Goal: Information Seeking & Learning: Learn about a topic

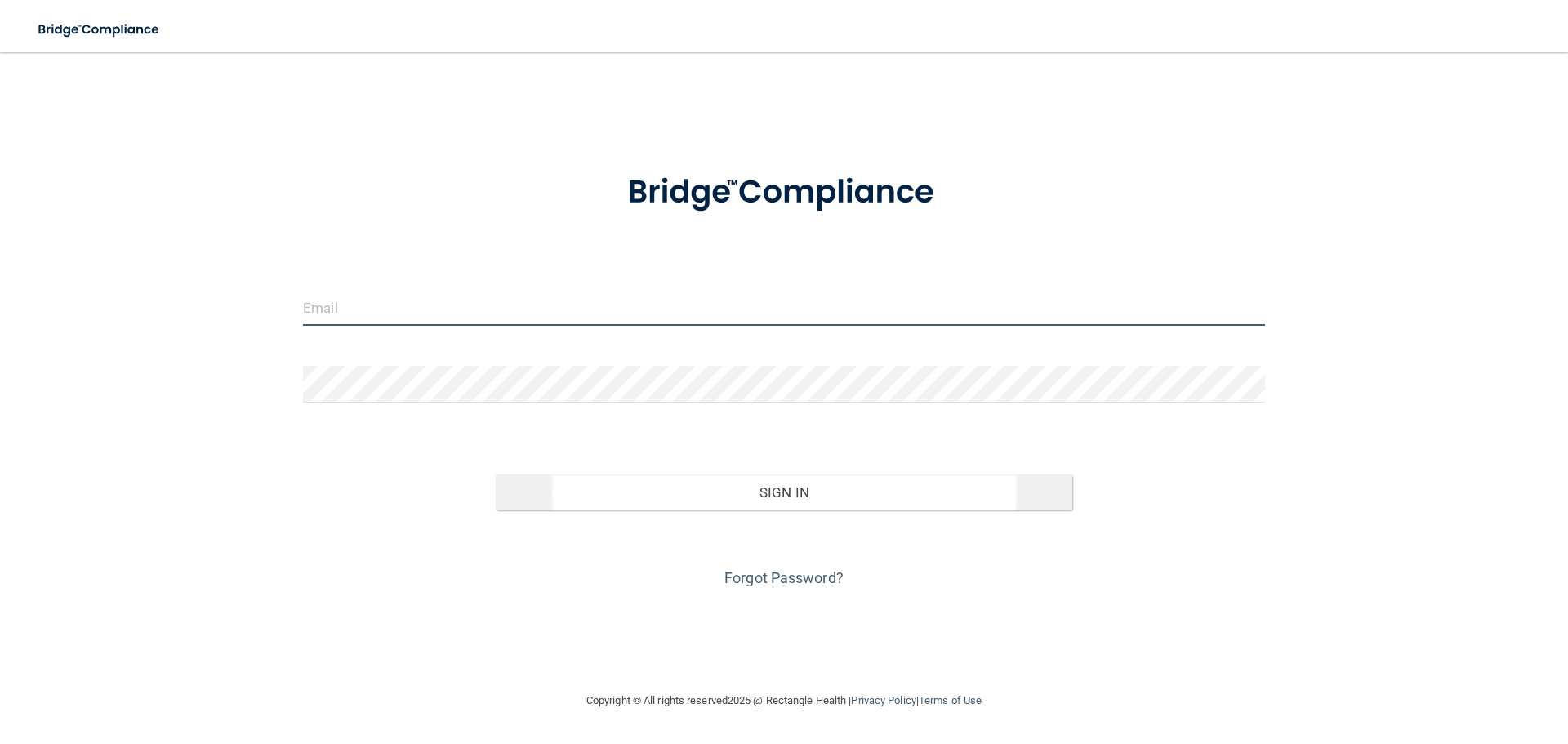
type input "[PERSON_NAME][EMAIL_ADDRESS][DOMAIN_NAME]"
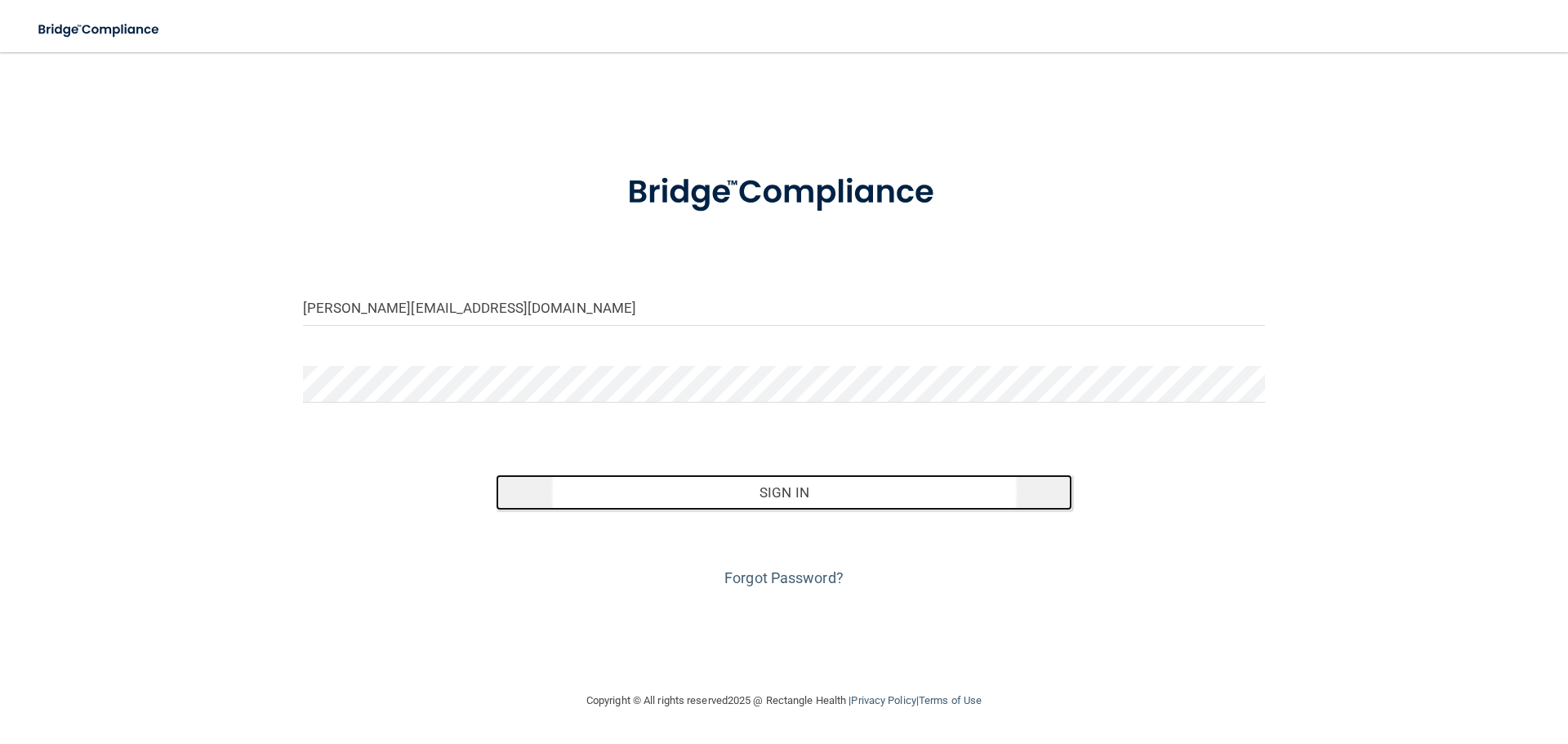
click at [804, 494] on button "Sign In" at bounding box center [785, 492] width 577 height 36
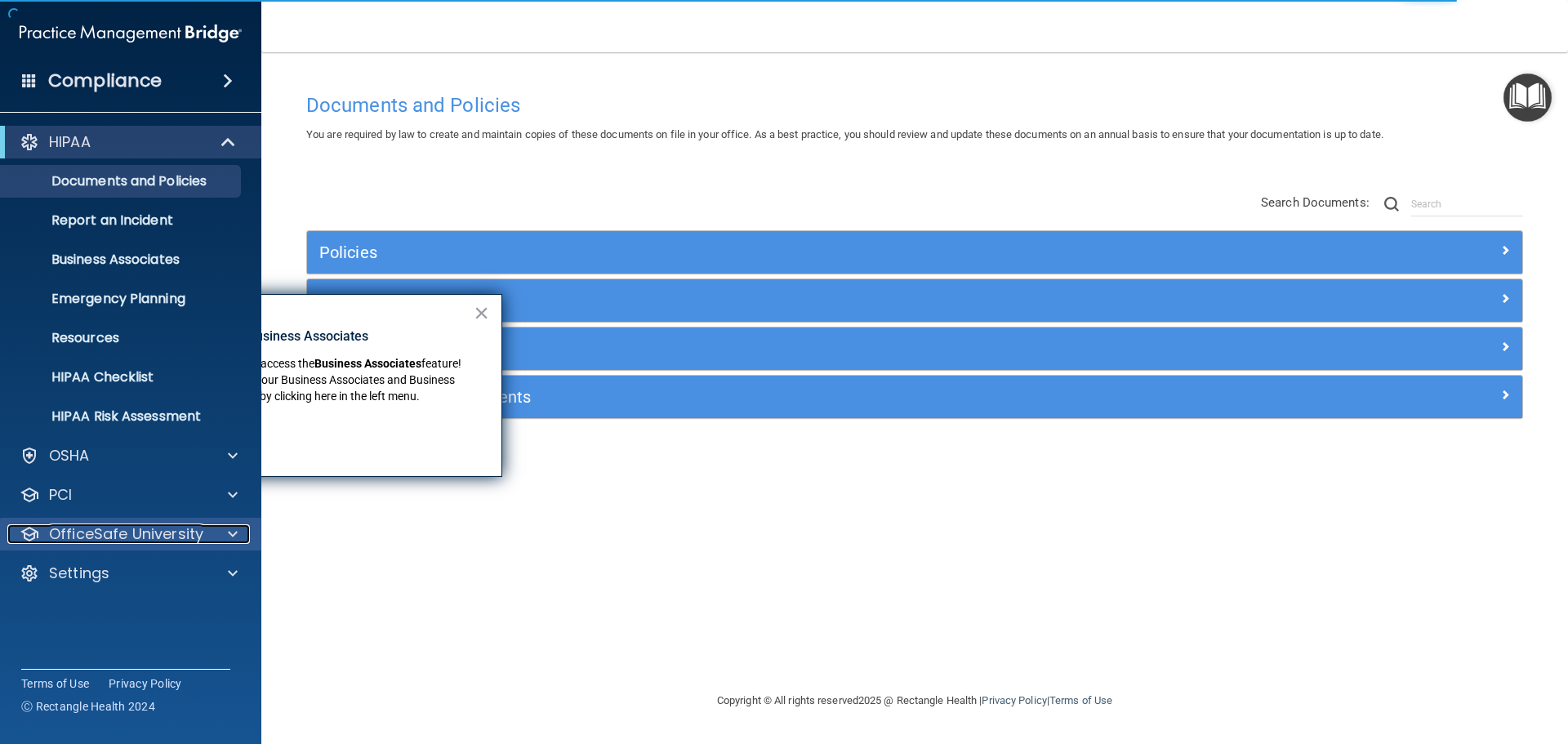
click at [230, 530] on span at bounding box center [233, 533] width 10 height 19
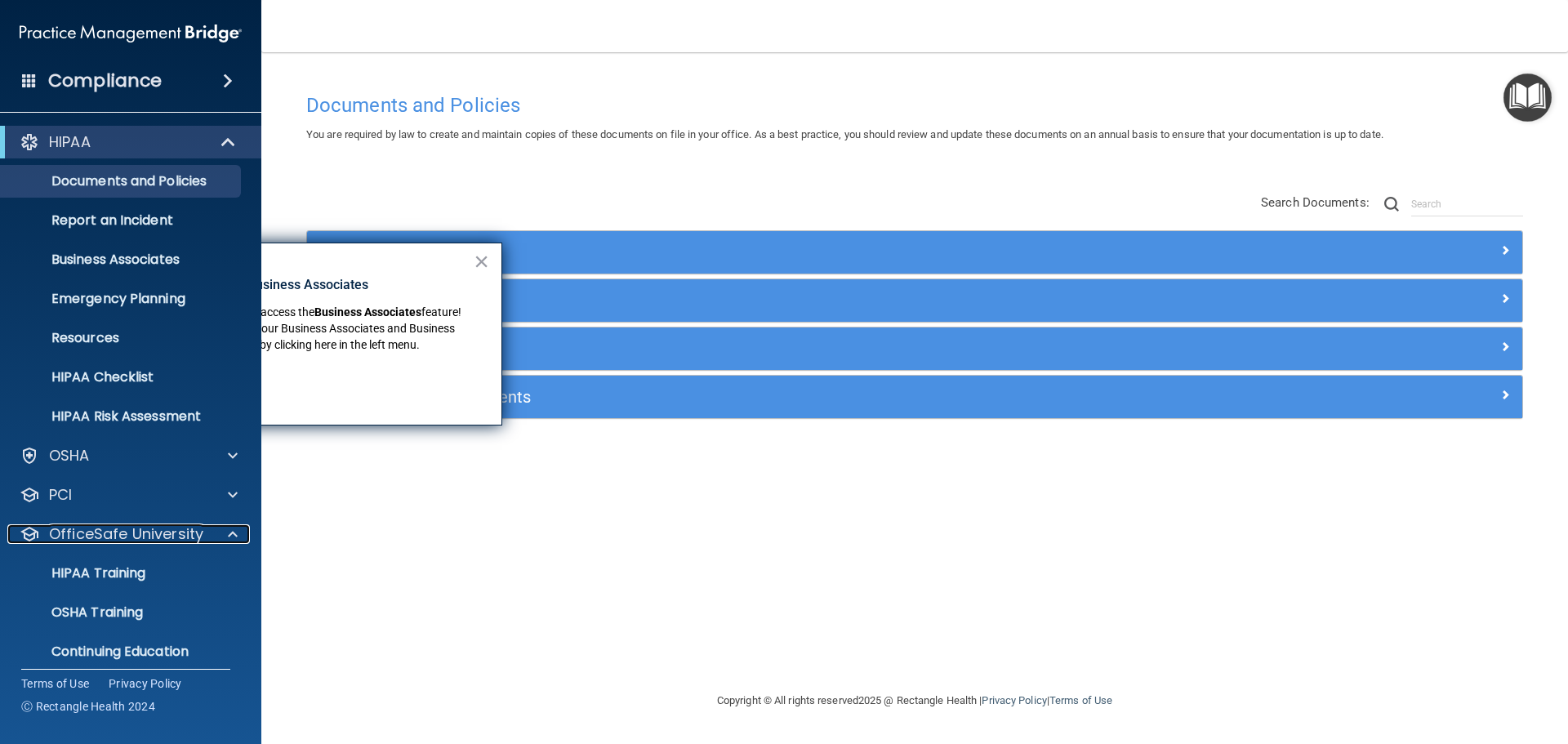
scroll to position [52, 0]
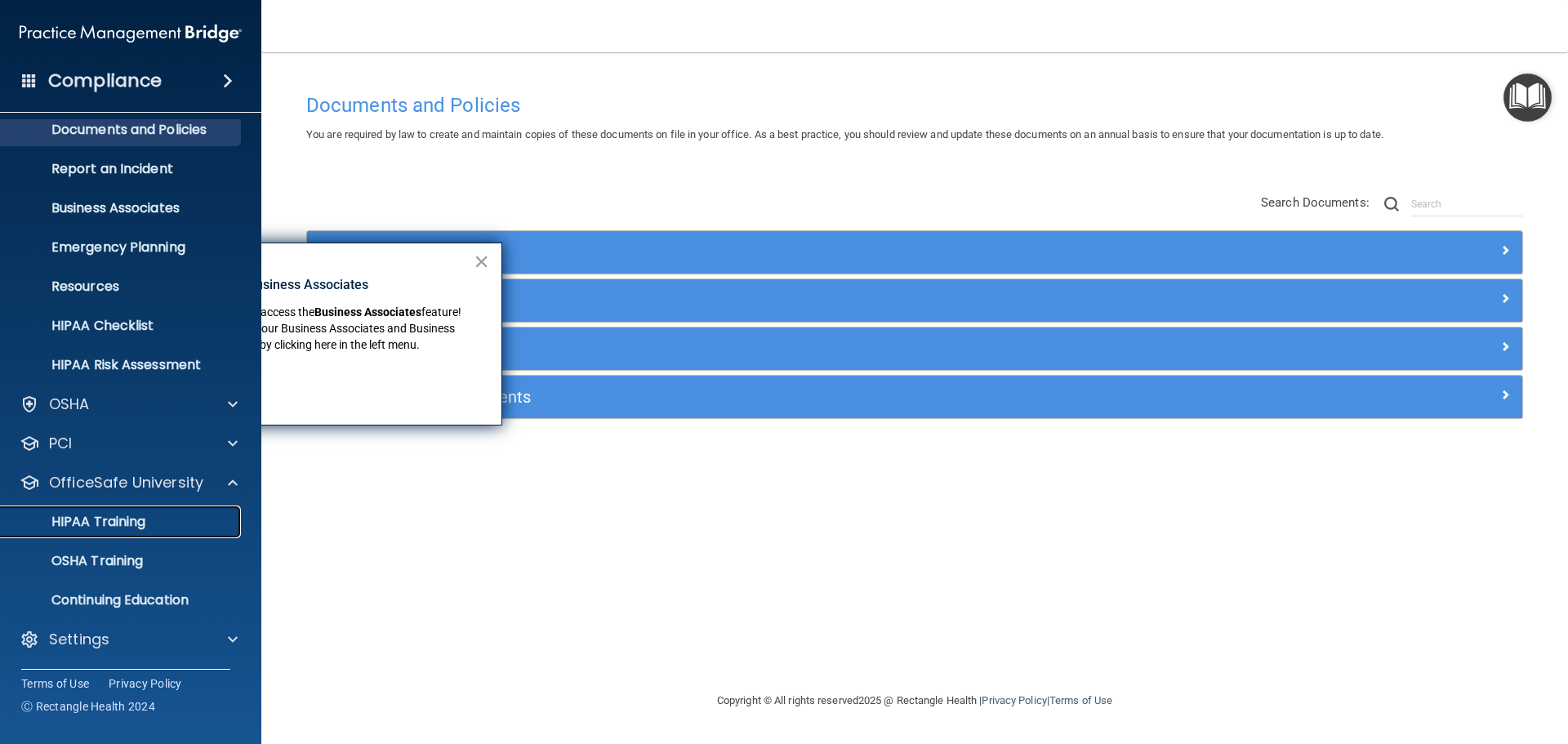
click at [133, 522] on p "HIPAA Training" at bounding box center [78, 521] width 135 height 16
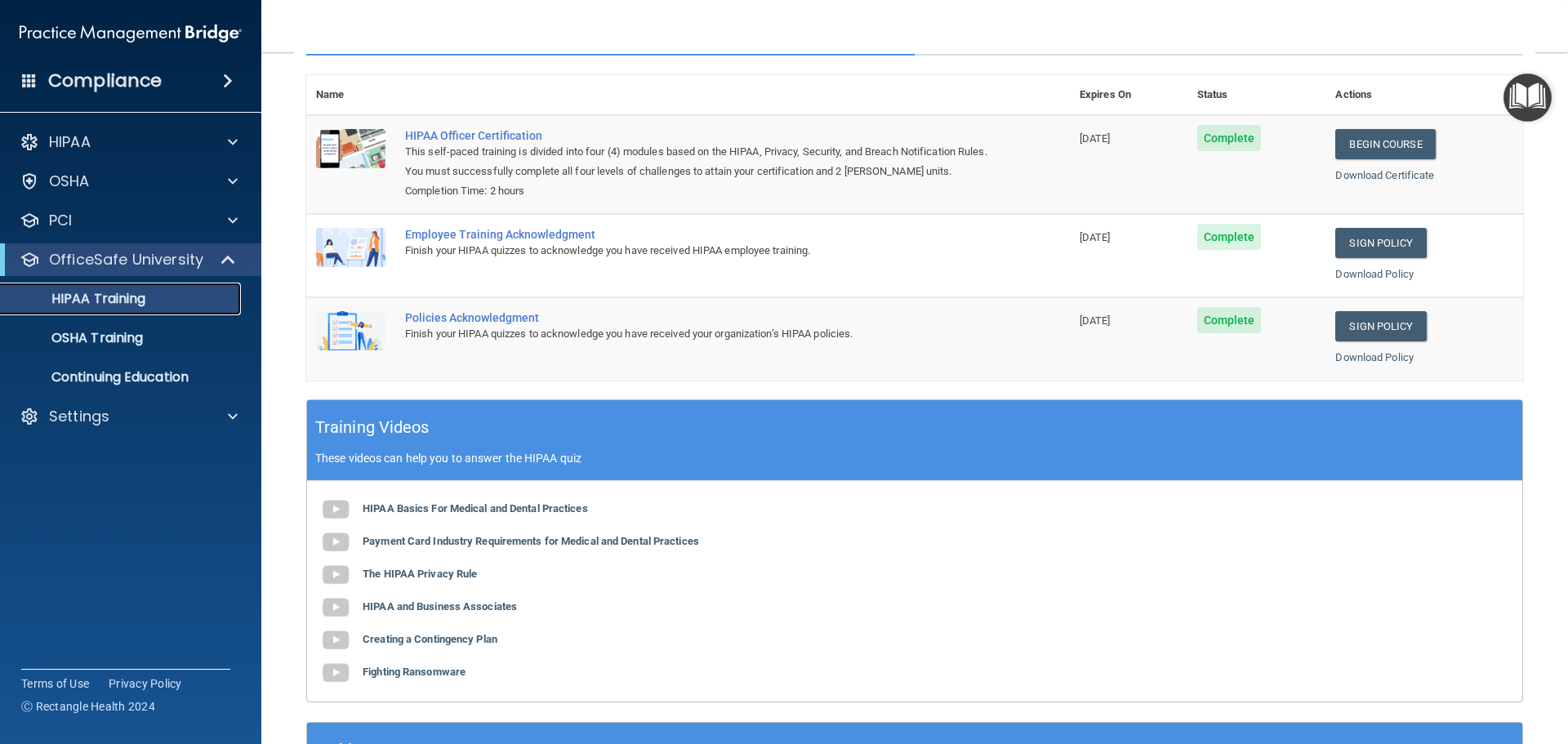
scroll to position [91, 0]
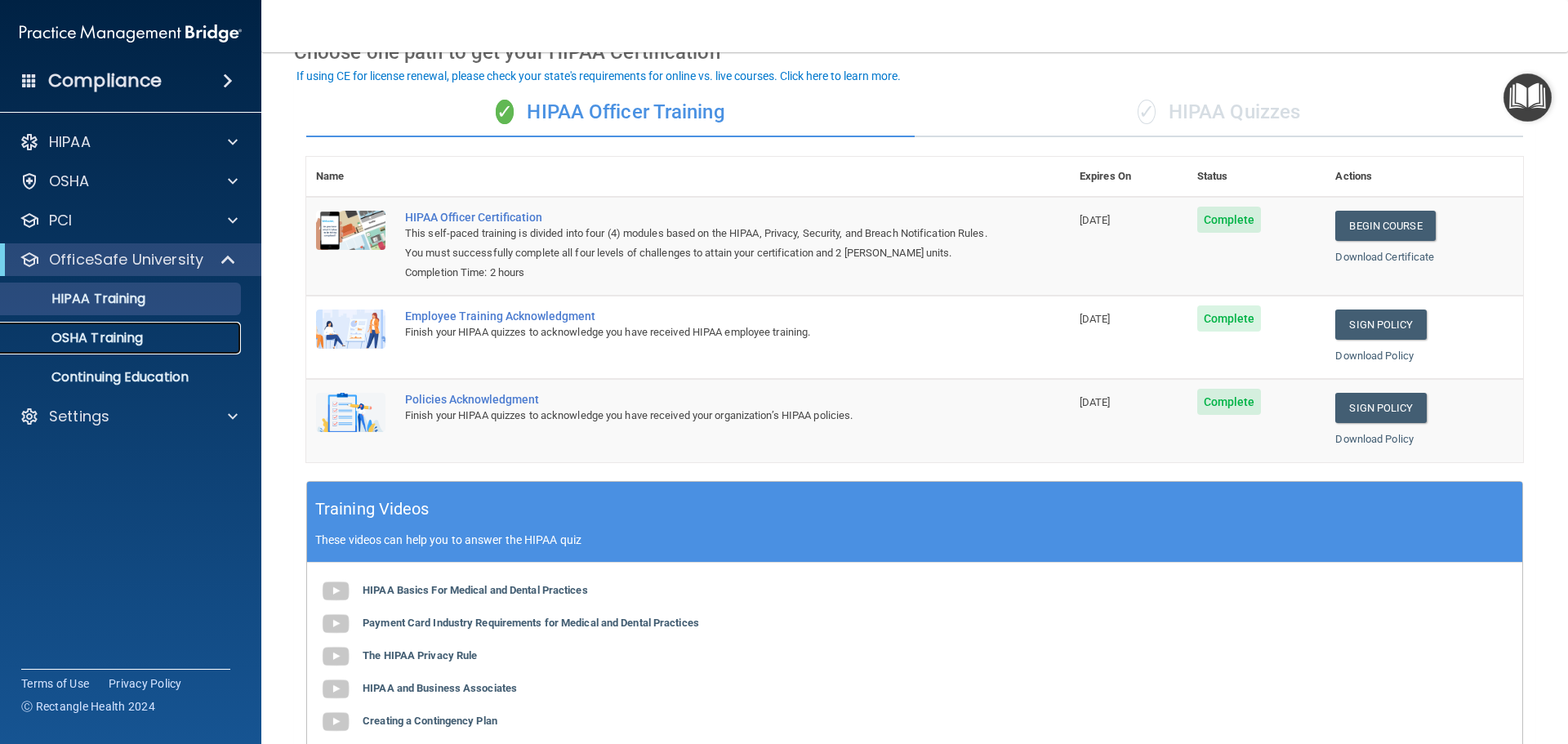
click at [125, 335] on p "OSHA Training" at bounding box center [77, 338] width 132 height 16
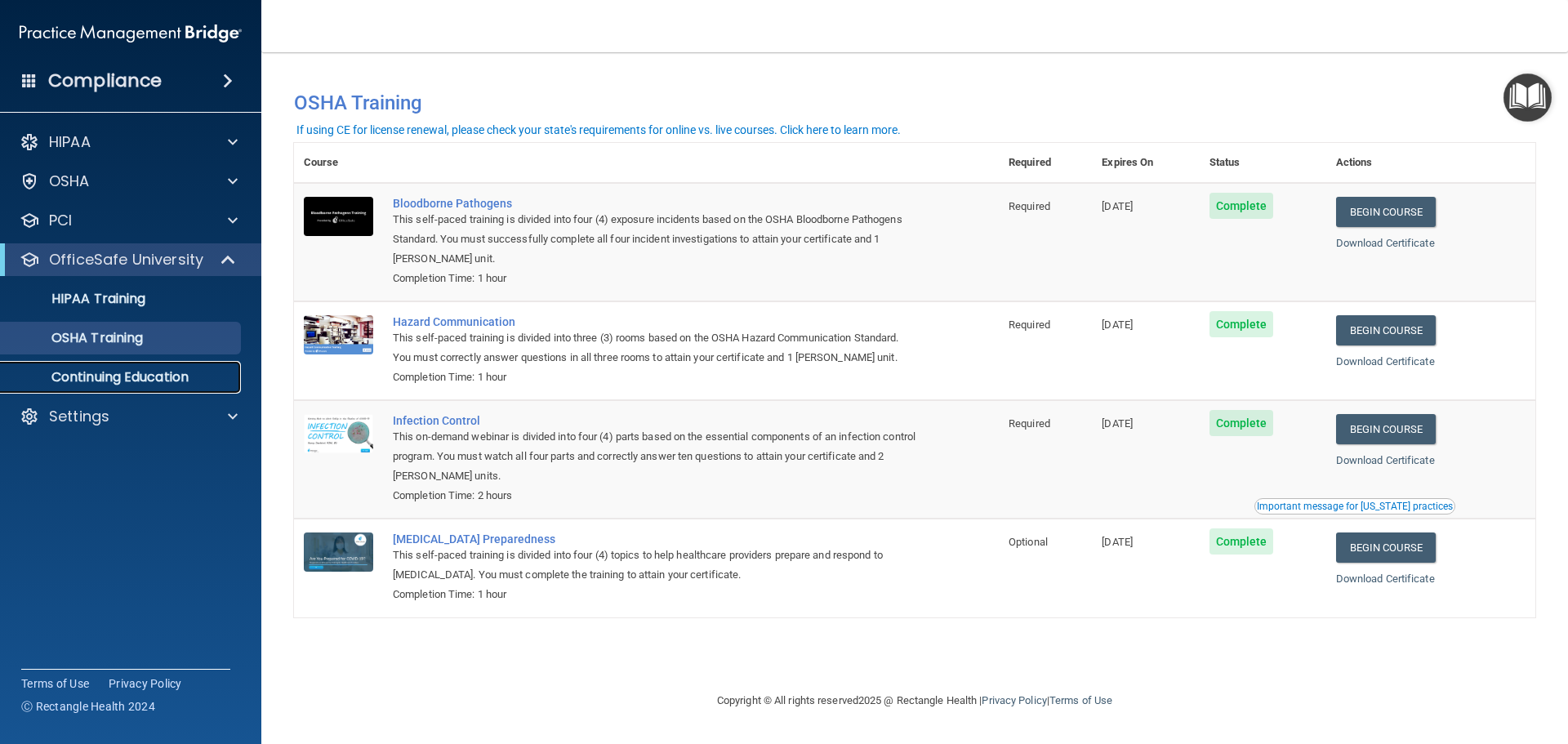
click at [109, 374] on p "Continuing Education" at bounding box center [122, 377] width 223 height 16
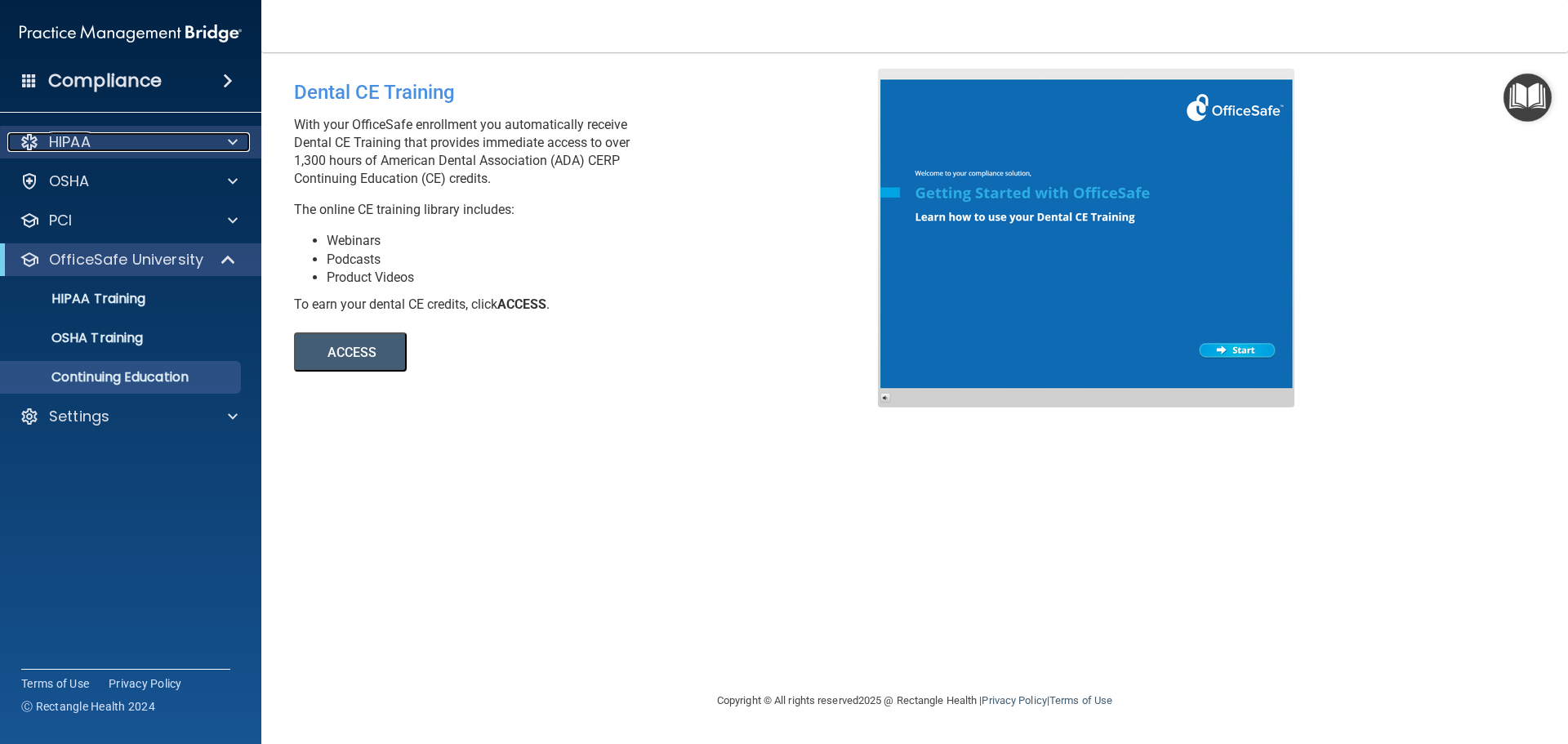
click at [67, 135] on p "HIPAA" at bounding box center [69, 141] width 41 height 19
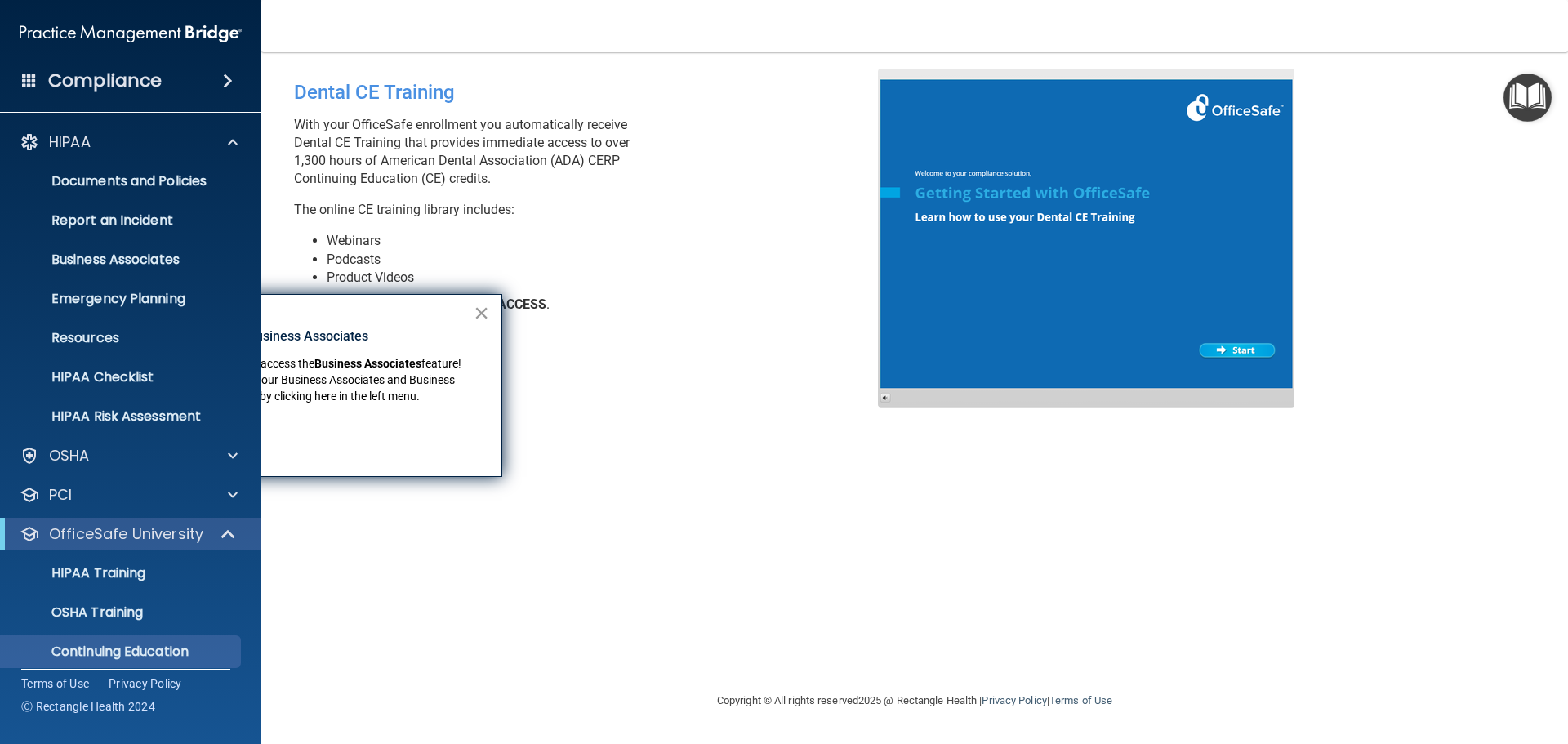
click at [478, 304] on button "×" at bounding box center [481, 312] width 15 height 26
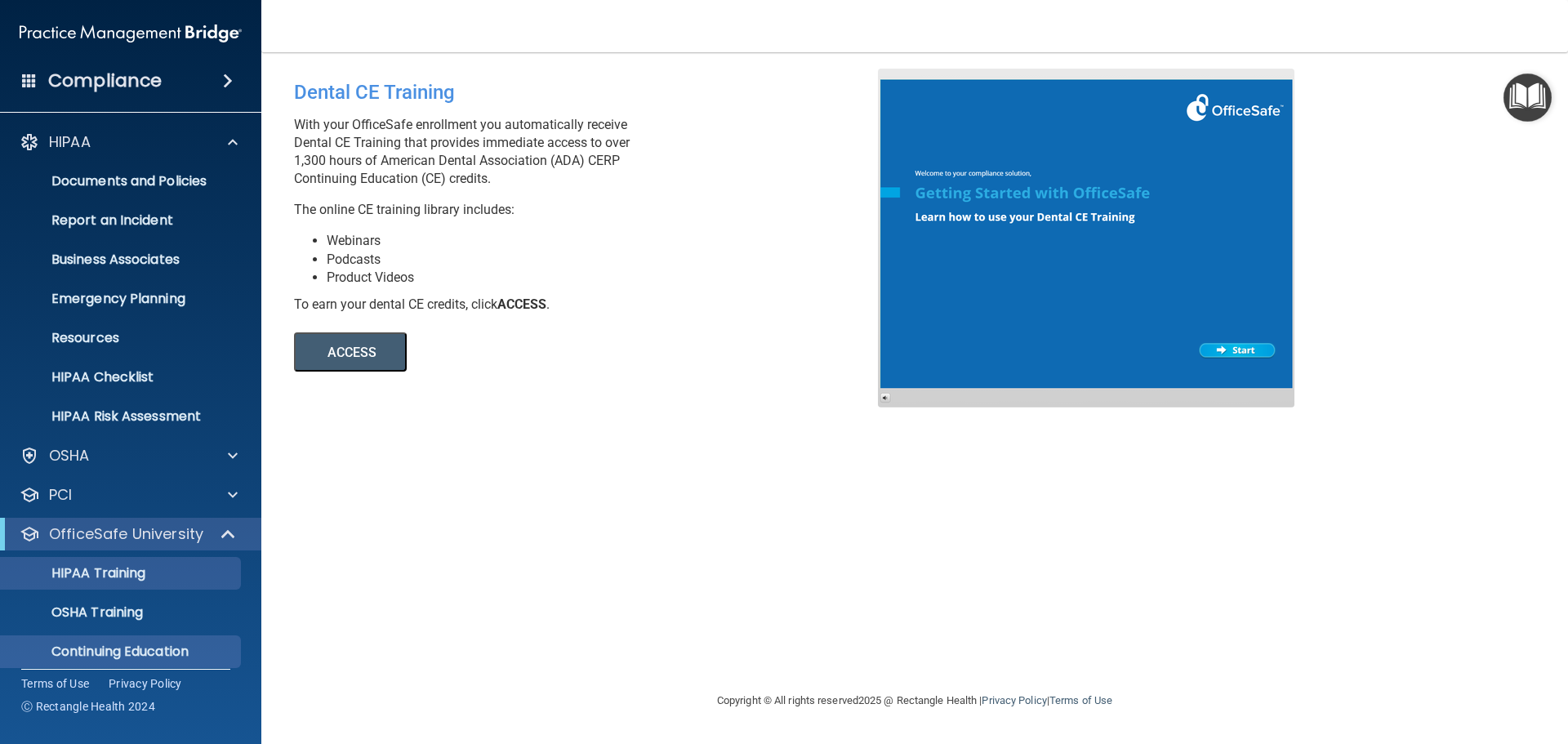
scroll to position [52, 0]
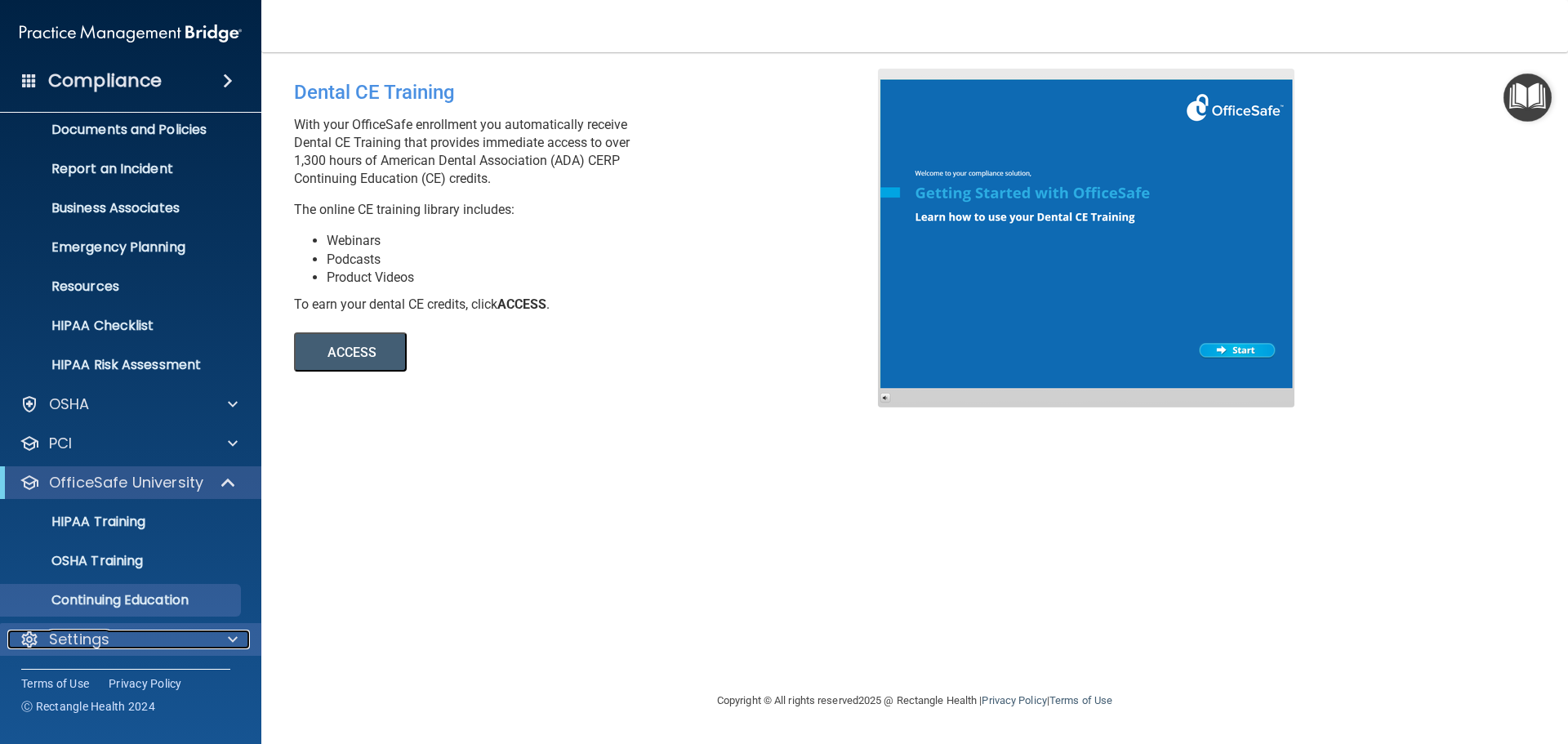
click at [233, 638] on span at bounding box center [233, 639] width 10 height 19
